Goal: Information Seeking & Learning: Learn about a topic

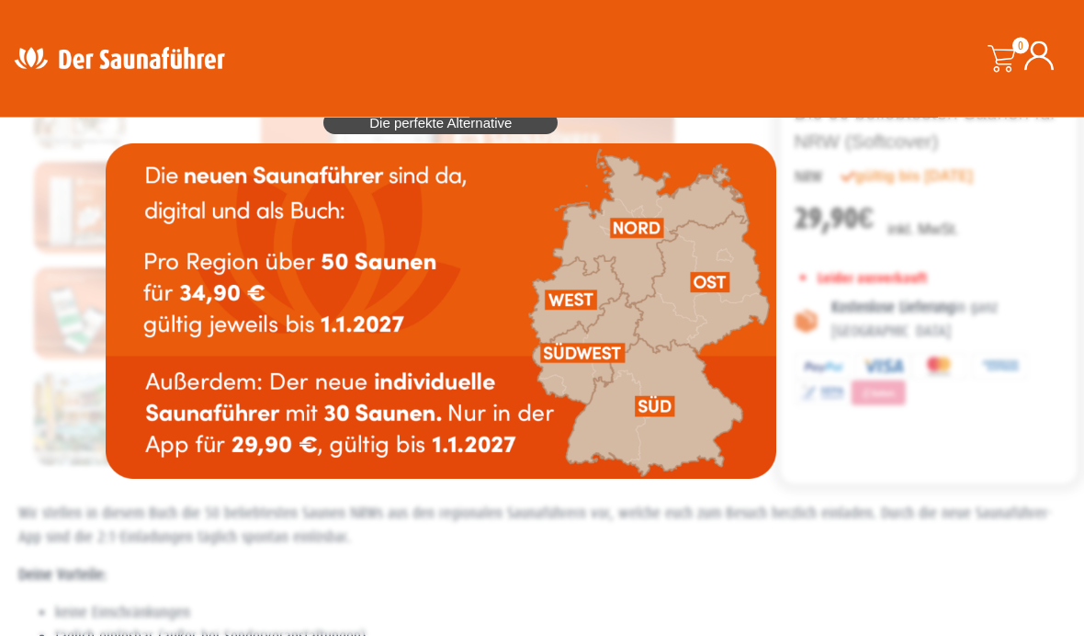
scroll to position [120, 0]
click at [199, 390] on img at bounding box center [441, 310] width 671 height 335
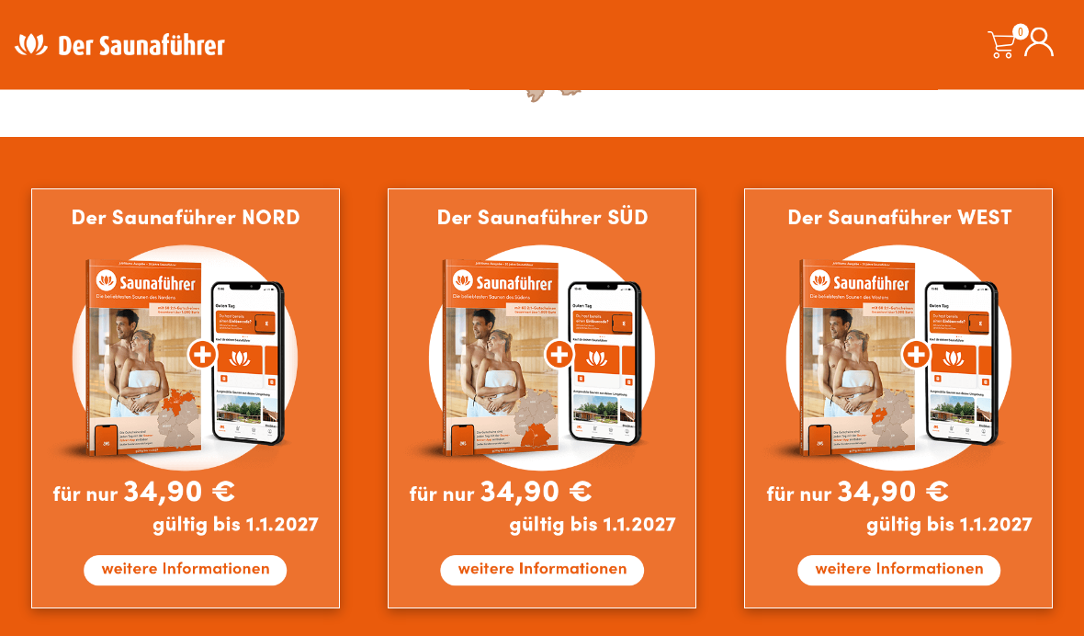
scroll to position [1023, 0]
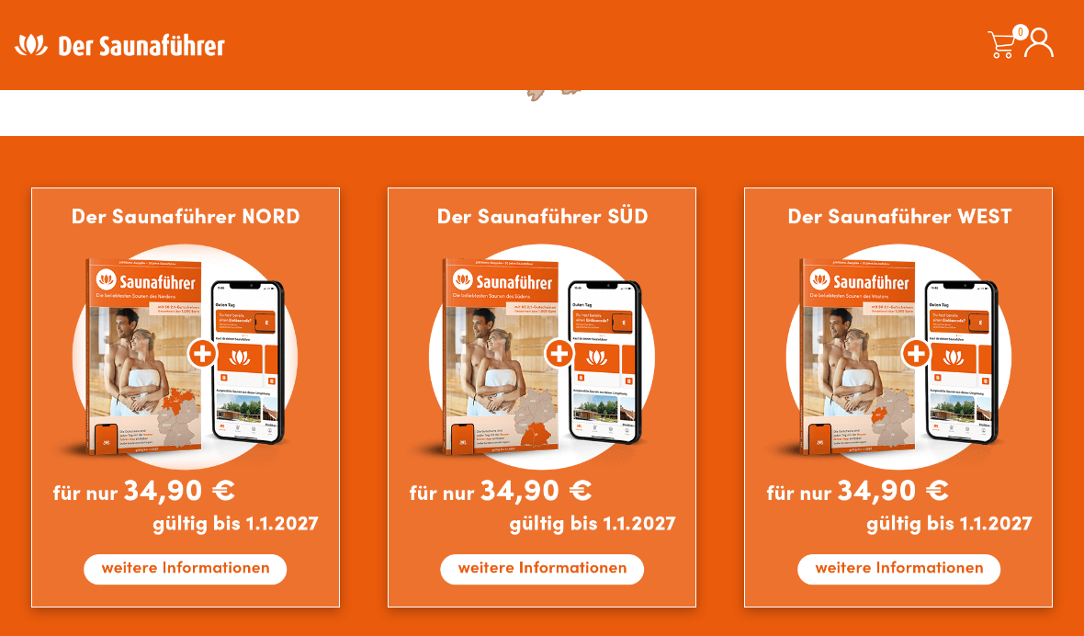
click at [835, 421] on img at bounding box center [898, 397] width 309 height 420
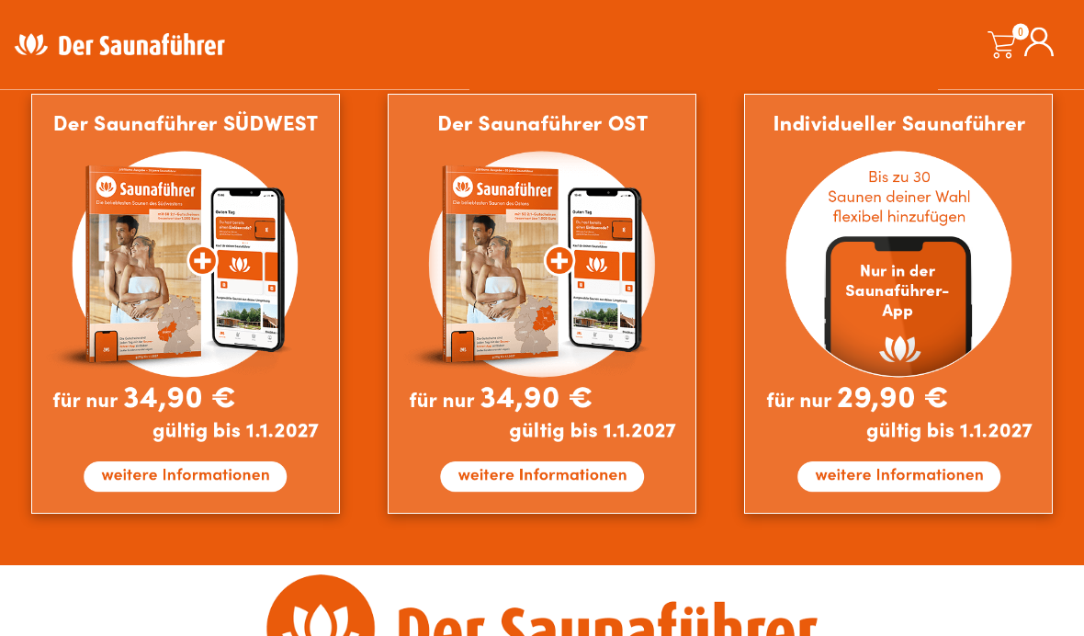
scroll to position [1626, 0]
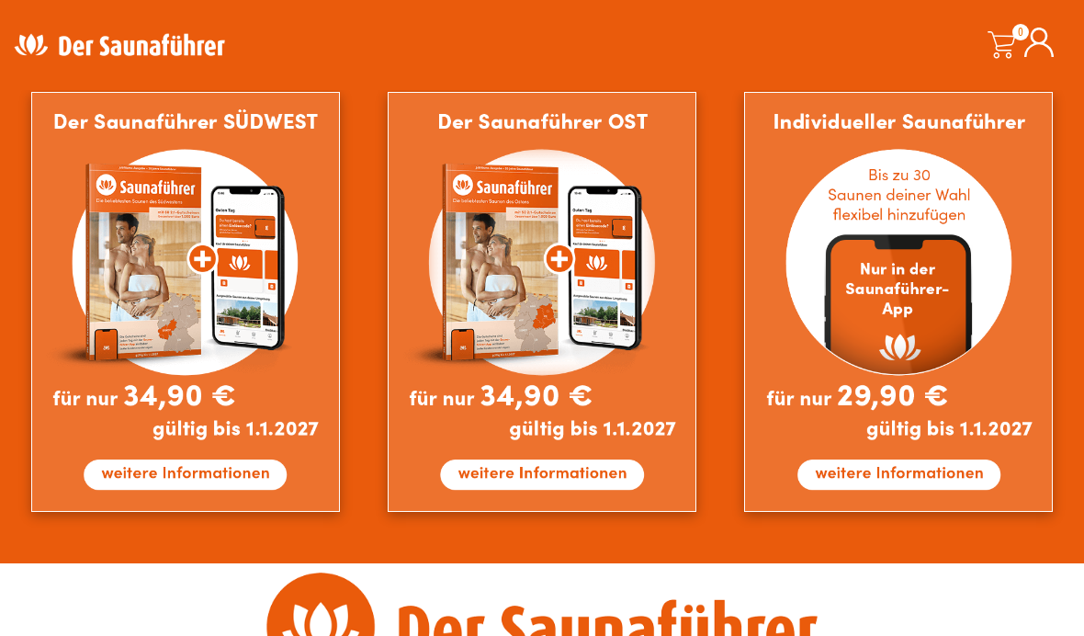
click at [848, 292] on img at bounding box center [898, 302] width 309 height 420
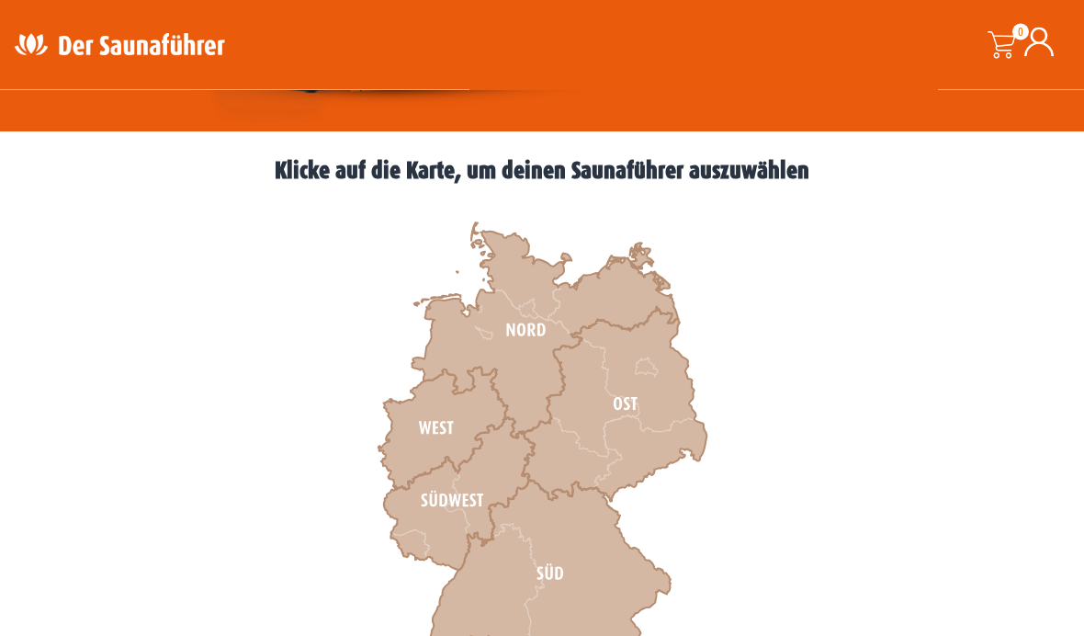
scroll to position [458, 0]
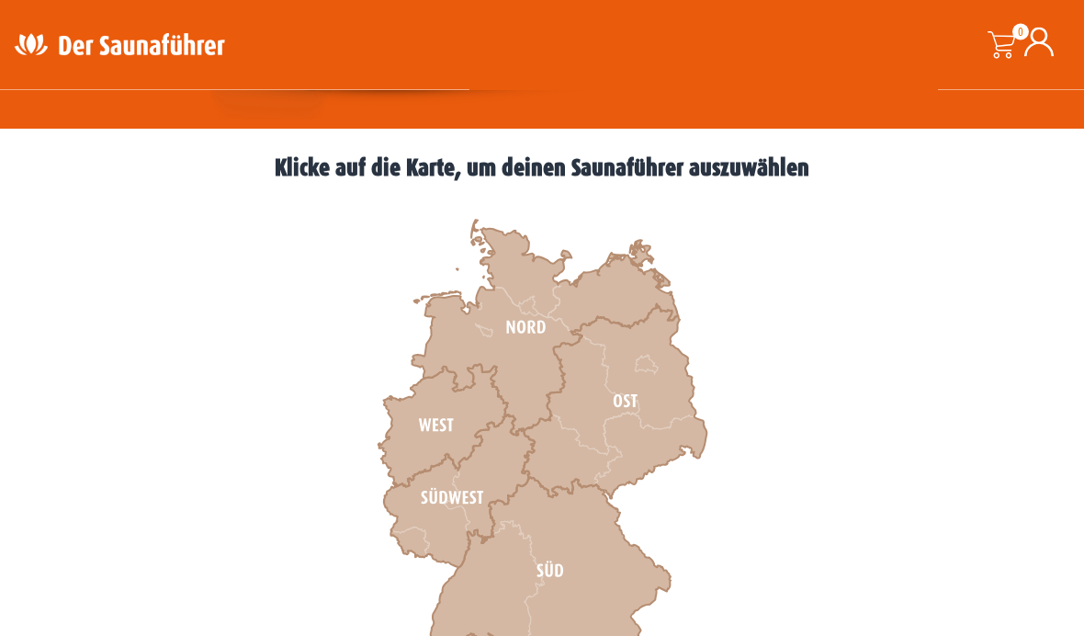
click at [507, 383] on icon at bounding box center [545, 328] width 266 height 215
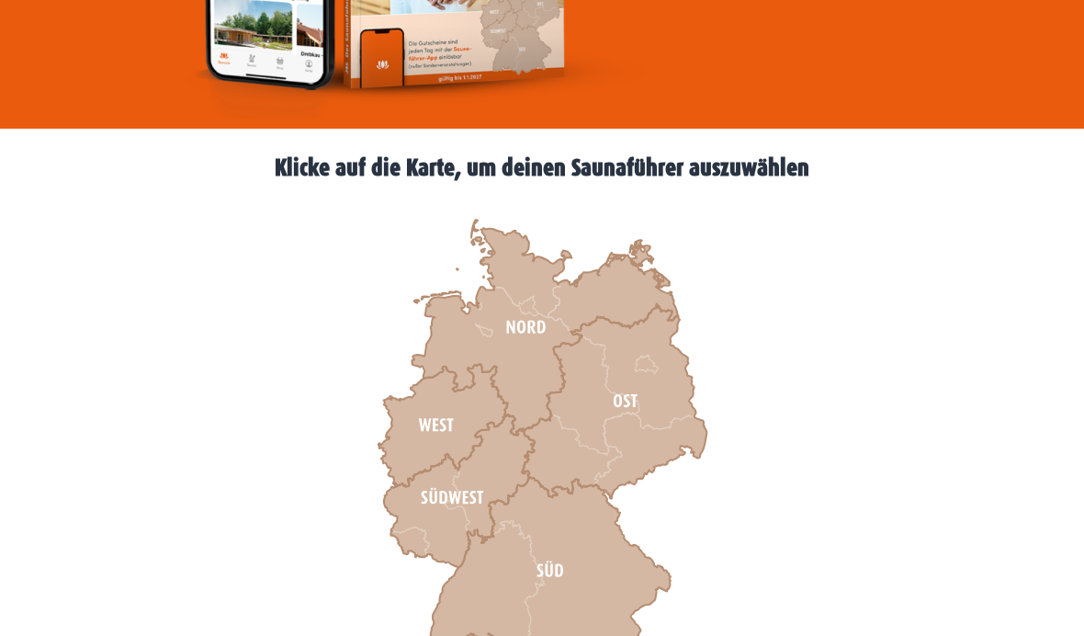
scroll to position [535, 0]
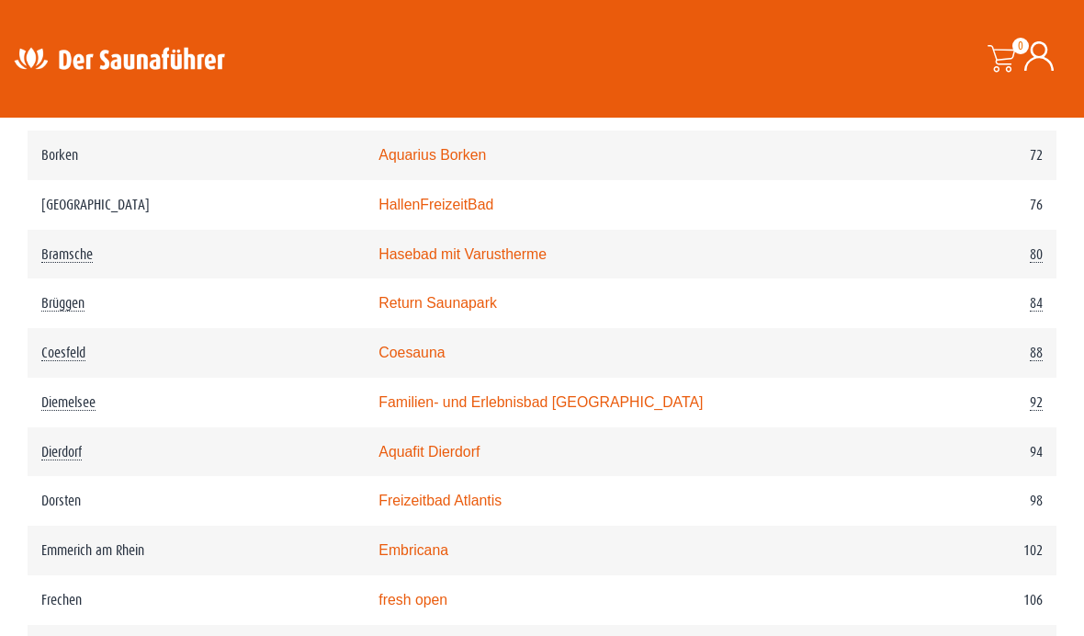
scroll to position [1544, 0]
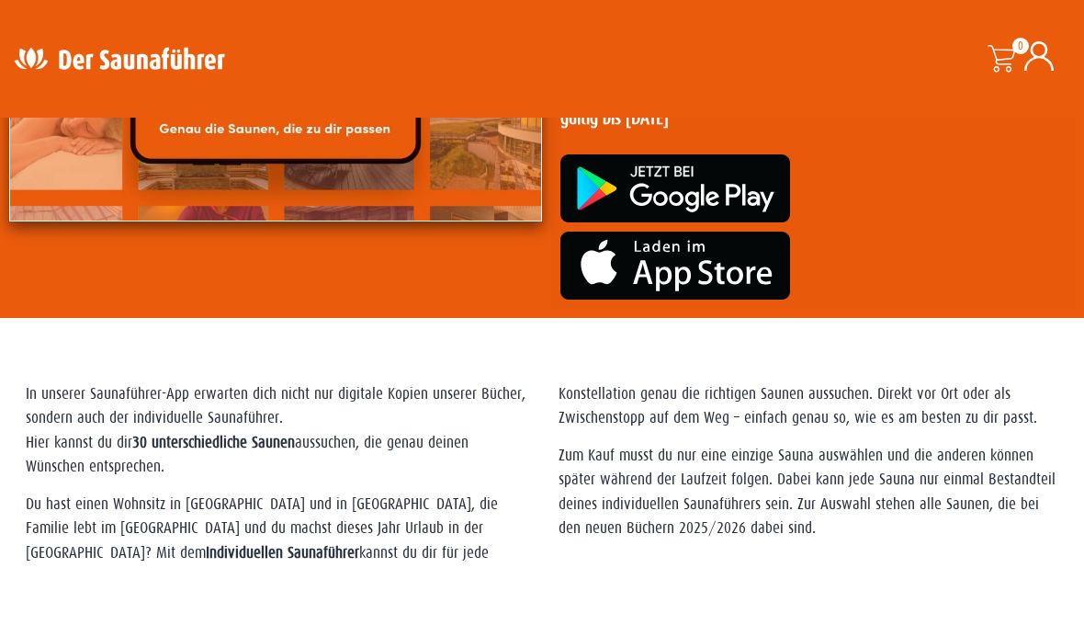
scroll to position [283, 0]
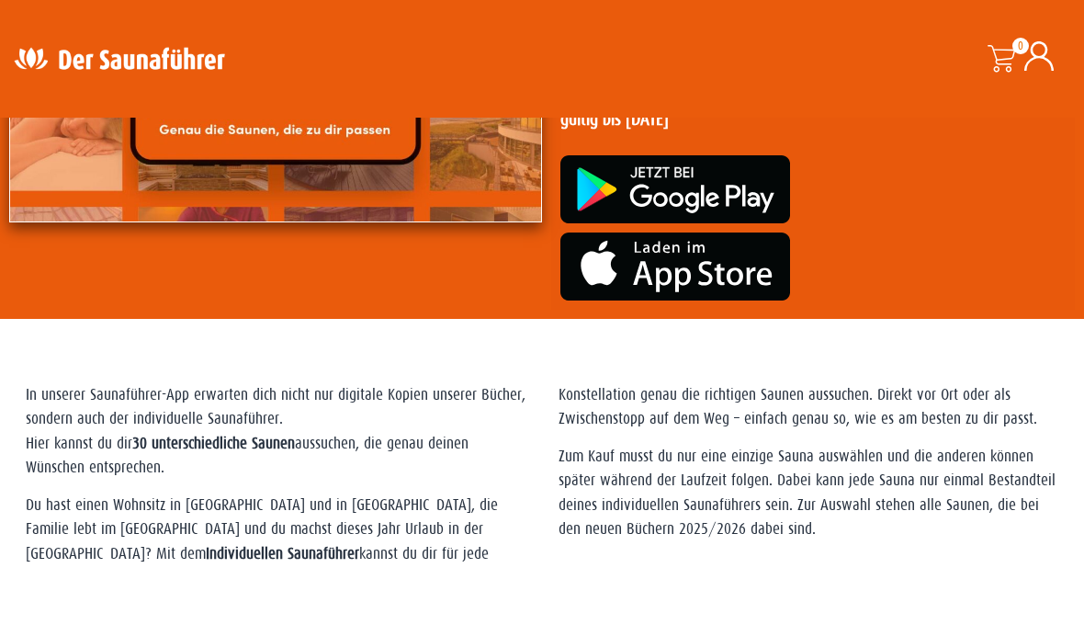
click at [175, 438] on strong "30 unterschiedliche Saunen" at bounding box center [213, 443] width 163 height 17
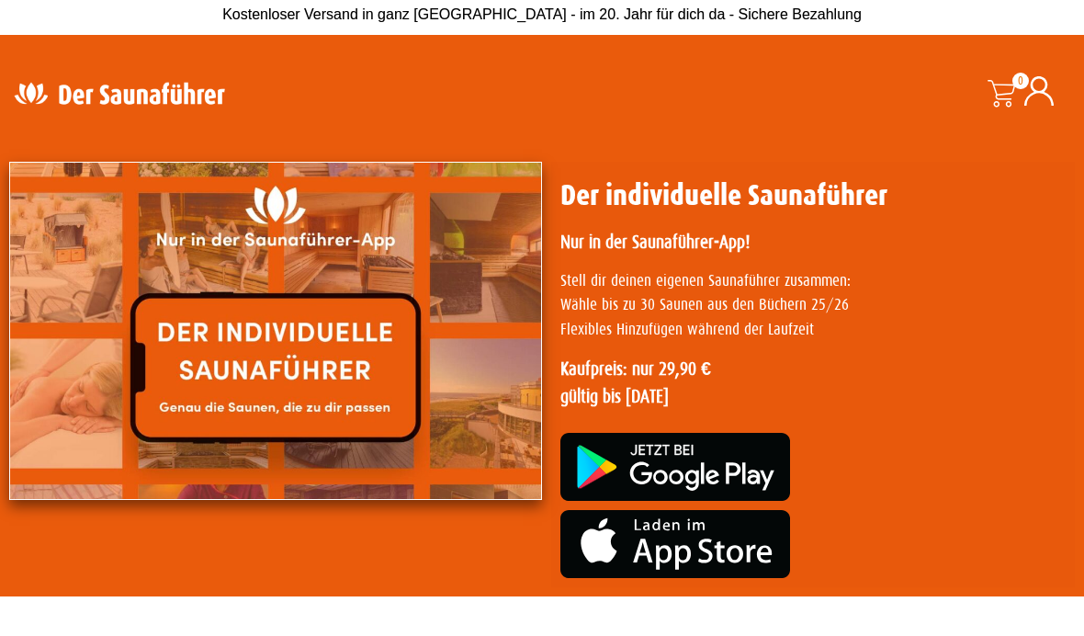
scroll to position [0, 0]
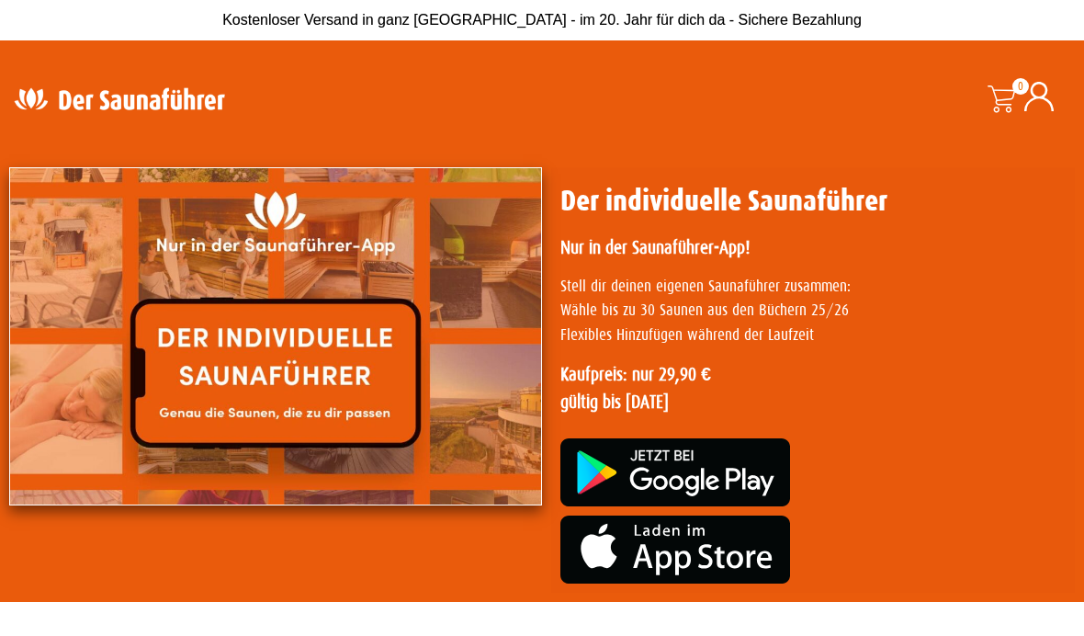
click at [209, 378] on img at bounding box center [275, 336] width 533 height 338
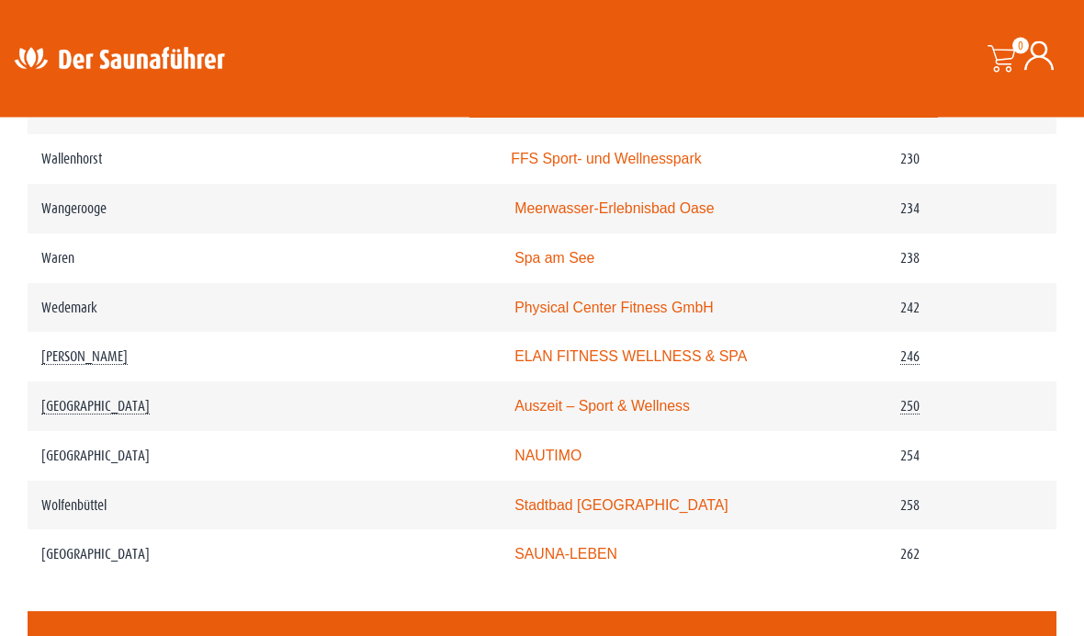
scroll to position [3692, 0]
